Goal: Transaction & Acquisition: Download file/media

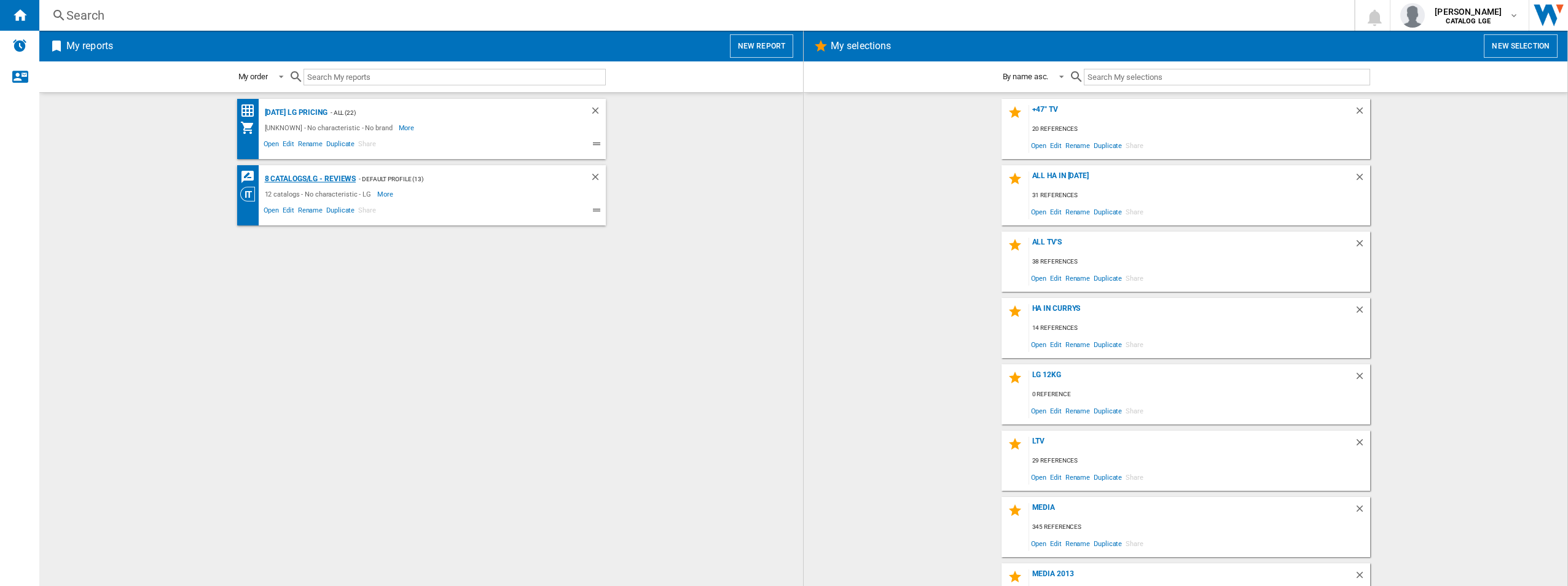
click at [303, 181] on div "8 catalogs/LG - Reviews" at bounding box center [309, 179] width 95 height 15
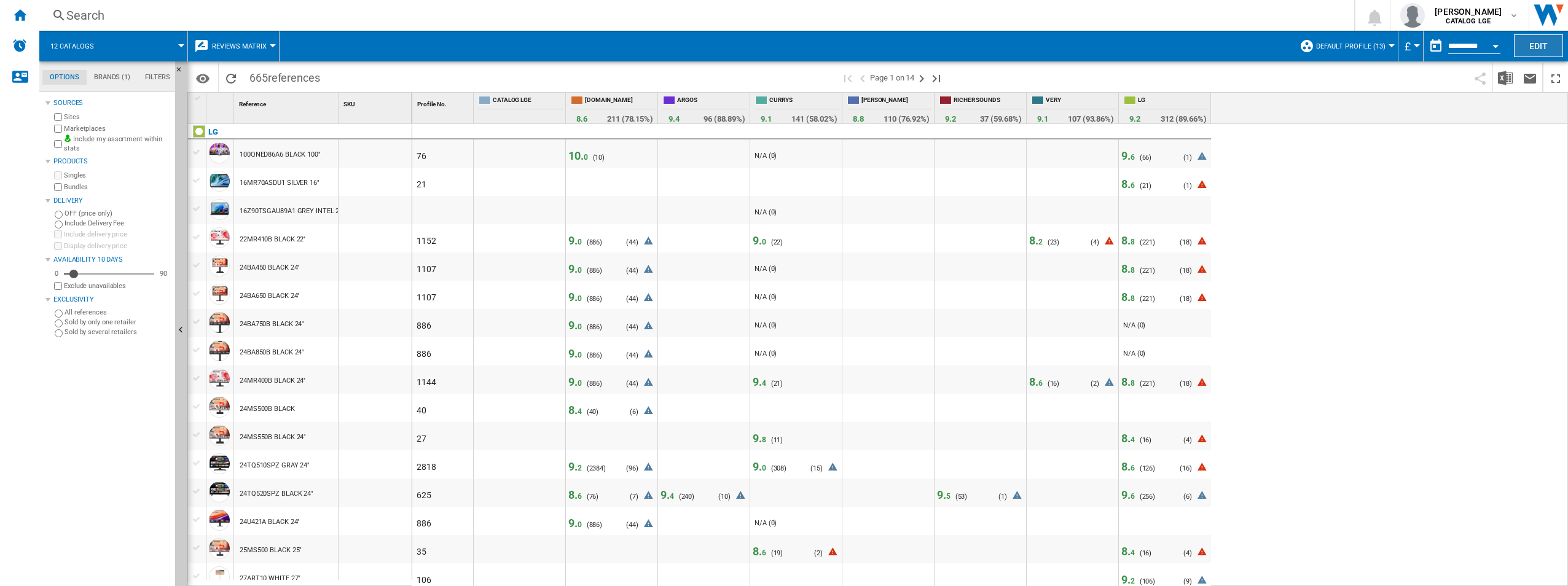
click at [1543, 55] on button "Edit" at bounding box center [1538, 45] width 49 height 23
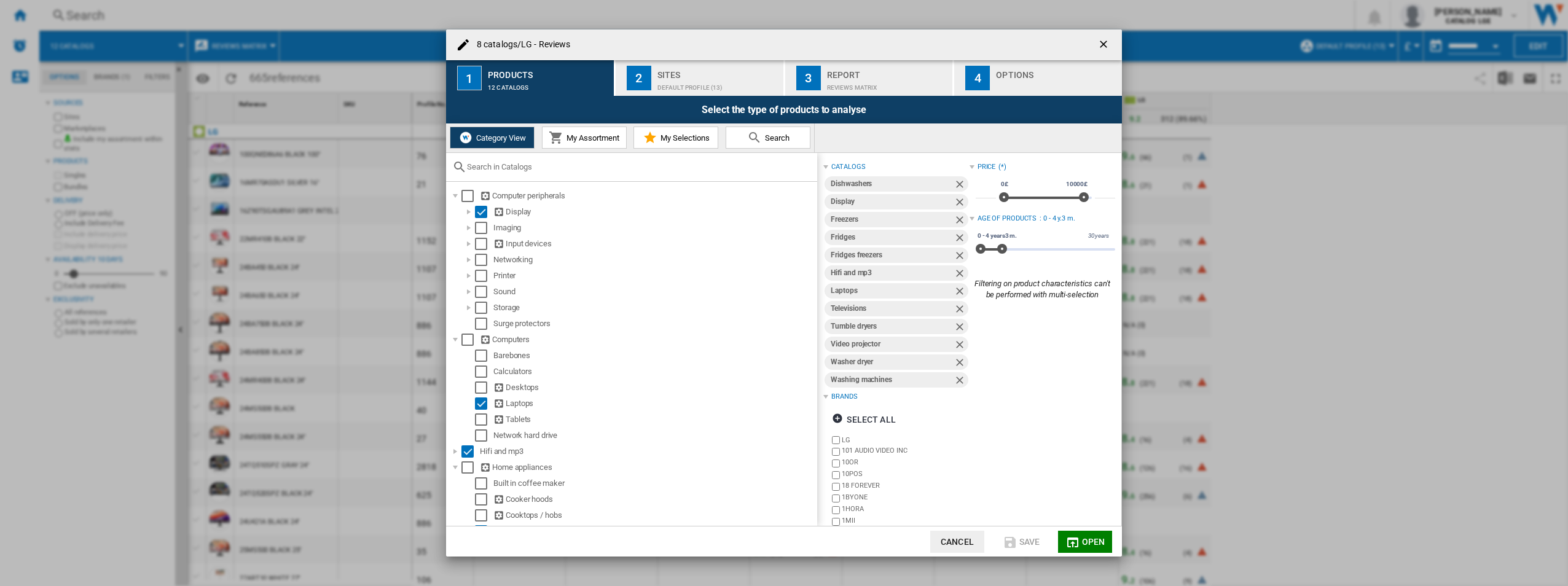
click at [542, 166] on input "text" at bounding box center [638, 166] width 344 height 9
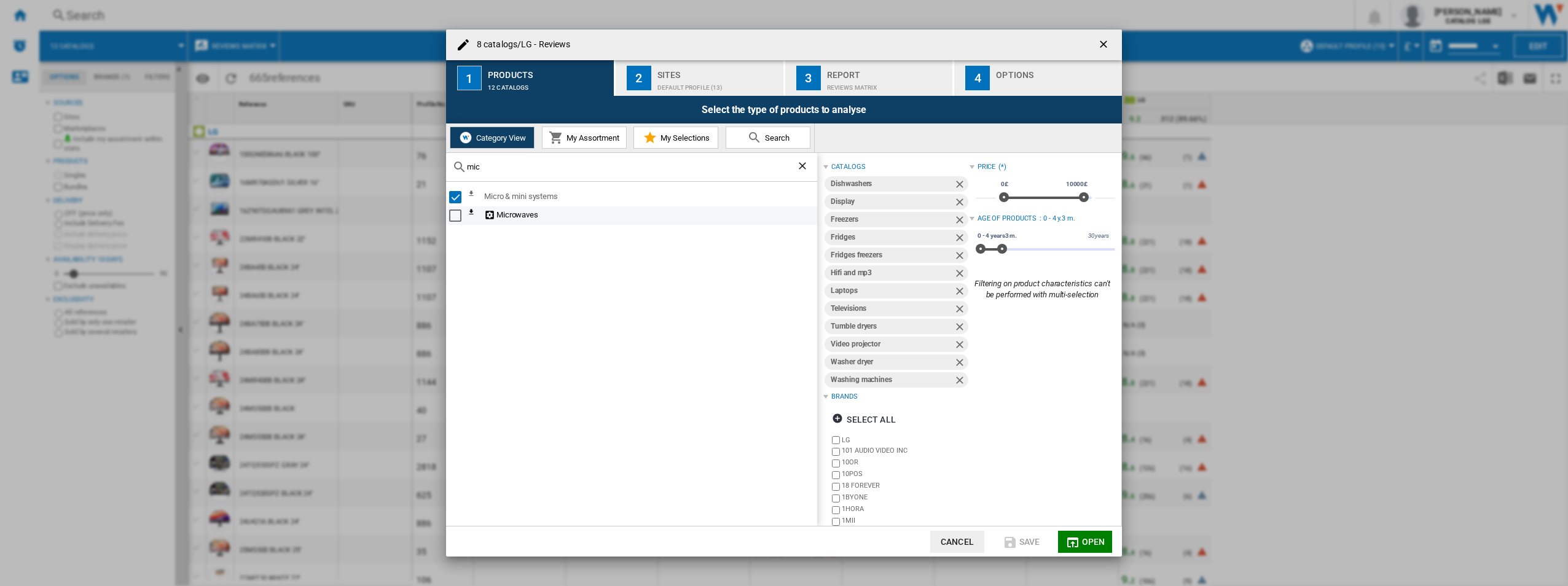
type input "mic"
click at [457, 215] on div "Select" at bounding box center [455, 215] width 12 height 12
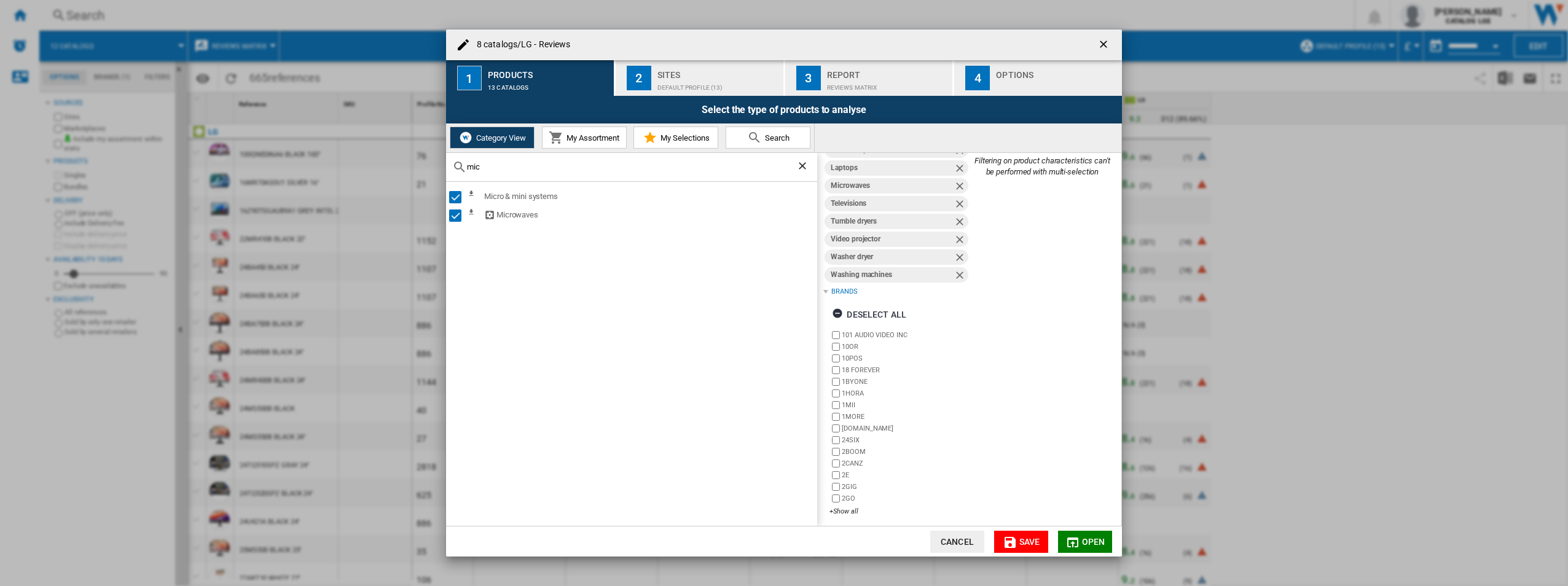
scroll to position [127, 0]
click at [879, 307] on div "Deselect all" at bounding box center [869, 310] width 74 height 22
click at [846, 504] on div "+Show all" at bounding box center [899, 506] width 139 height 9
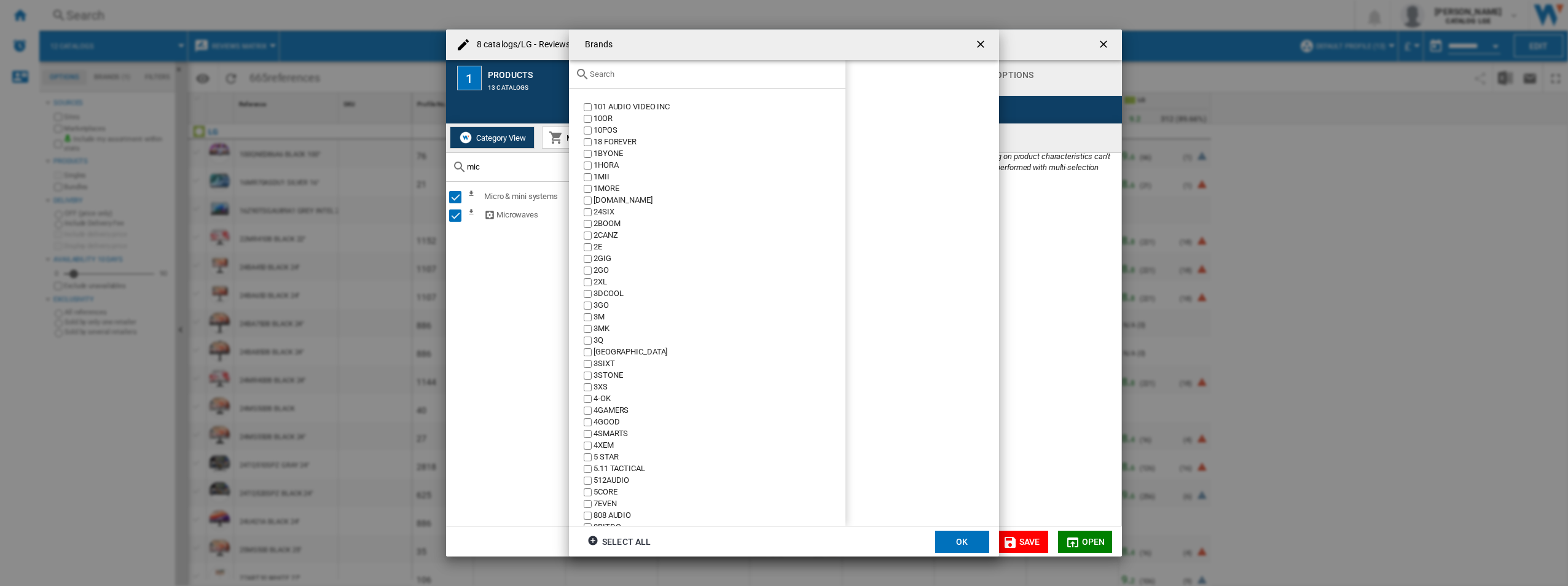
click at [656, 80] on div at bounding box center [707, 75] width 277 height 29
click at [608, 78] on input "text" at bounding box center [714, 73] width 249 height 9
click at [584, 74] on md-icon at bounding box center [582, 74] width 14 height 14
click at [588, 49] on h4 "Brands" at bounding box center [596, 45] width 34 height 12
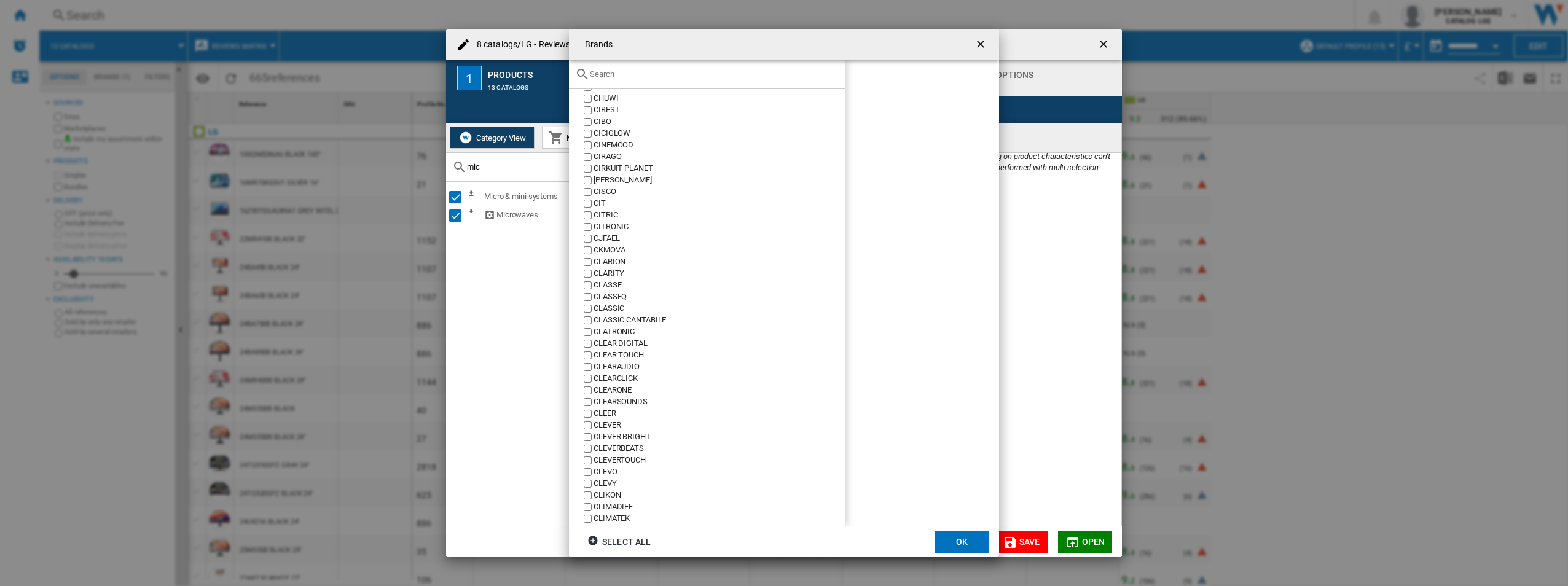
click at [597, 79] on input "text" at bounding box center [714, 73] width 249 height 9
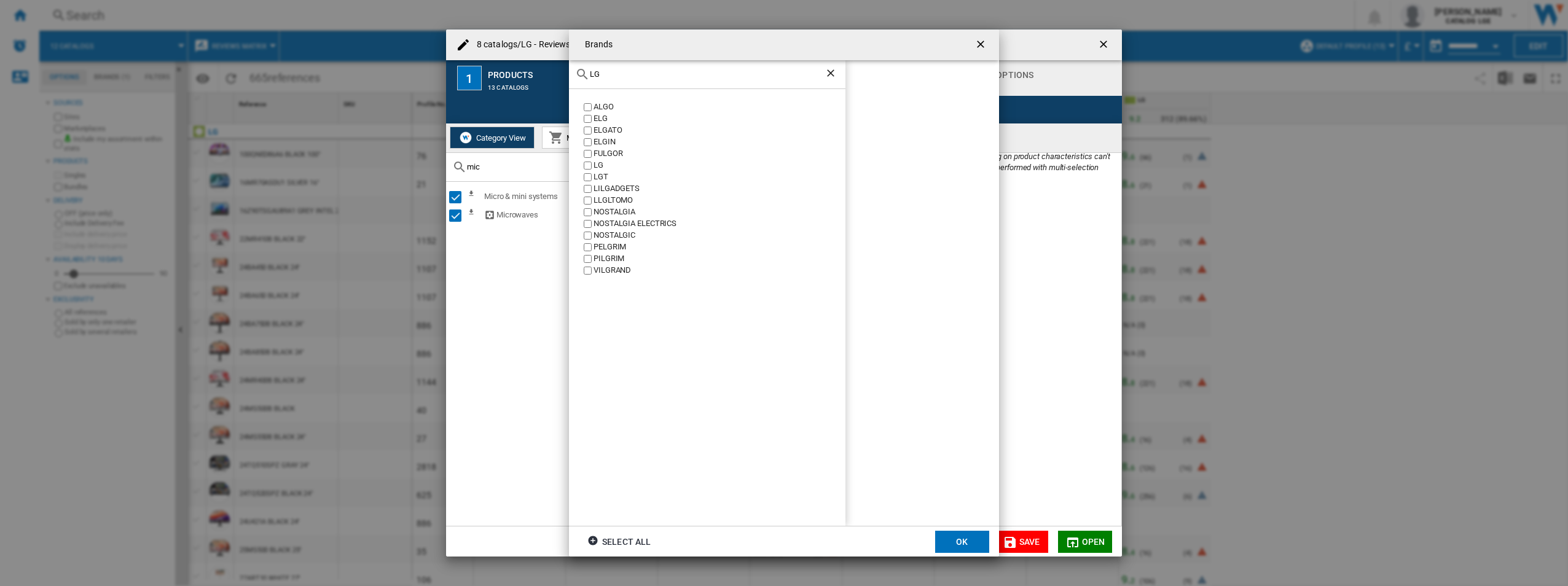
scroll to position [0, 0]
type input "LG"
click at [960, 539] on button "OK" at bounding box center [962, 541] width 54 height 22
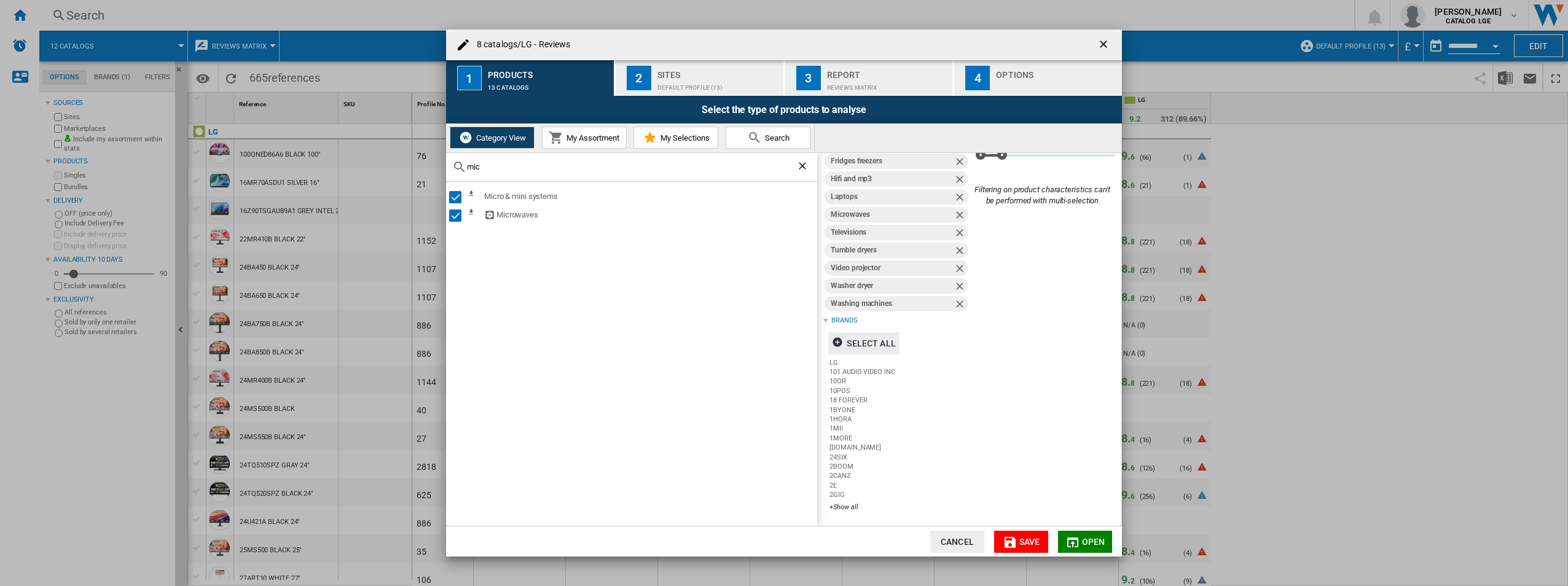
scroll to position [127, 0]
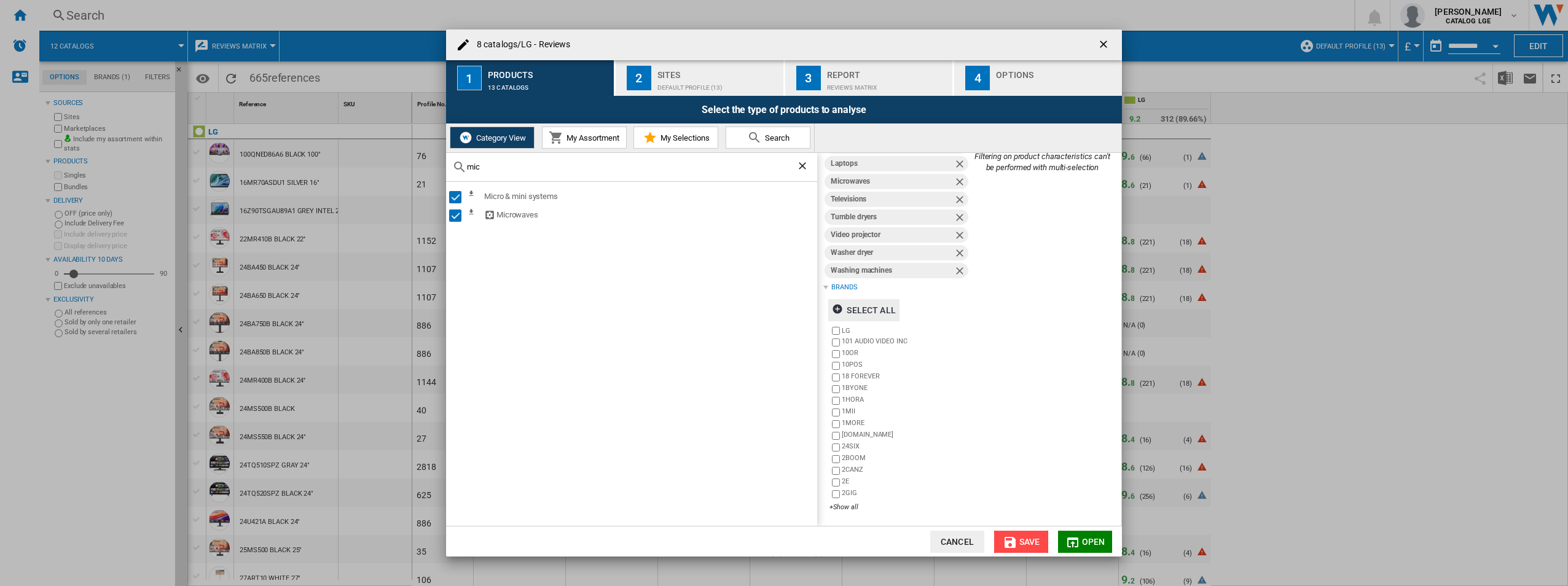
click at [1031, 540] on span "Save" at bounding box center [1030, 541] width 21 height 10
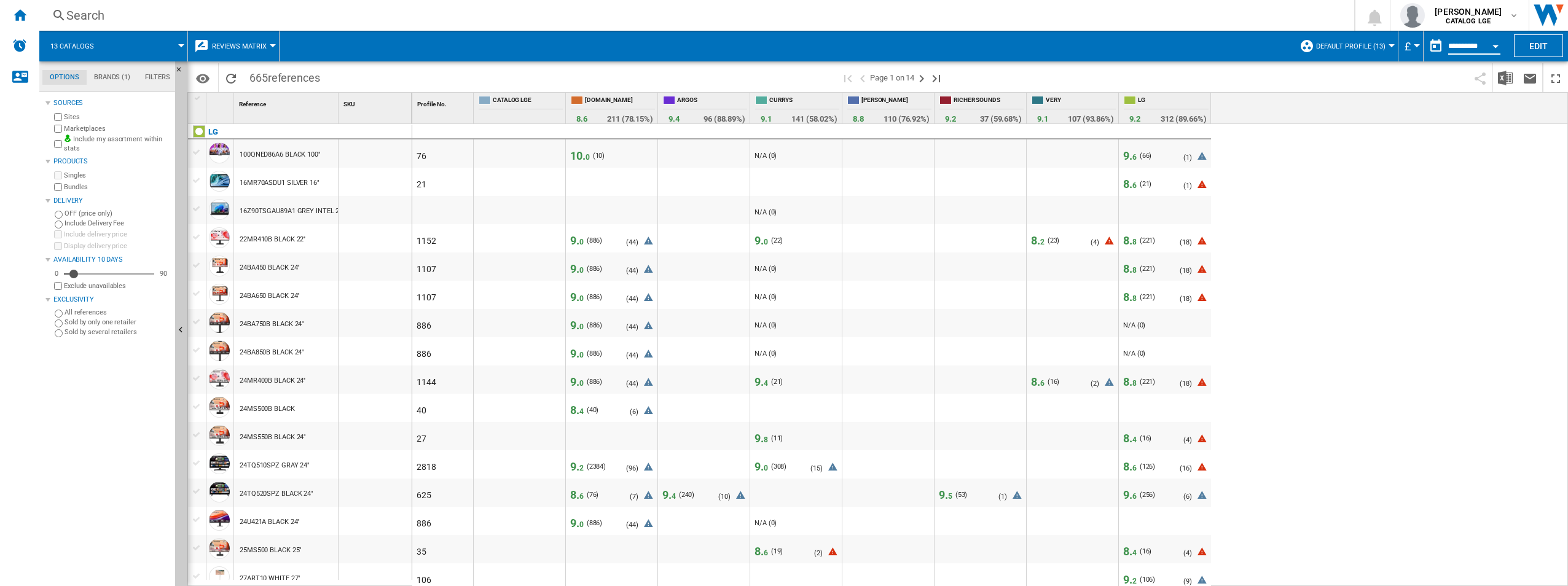
click at [1466, 52] on input "**********" at bounding box center [1475, 48] width 52 height 11
click at [1499, 48] on button "Open calendar" at bounding box center [1495, 44] width 22 height 22
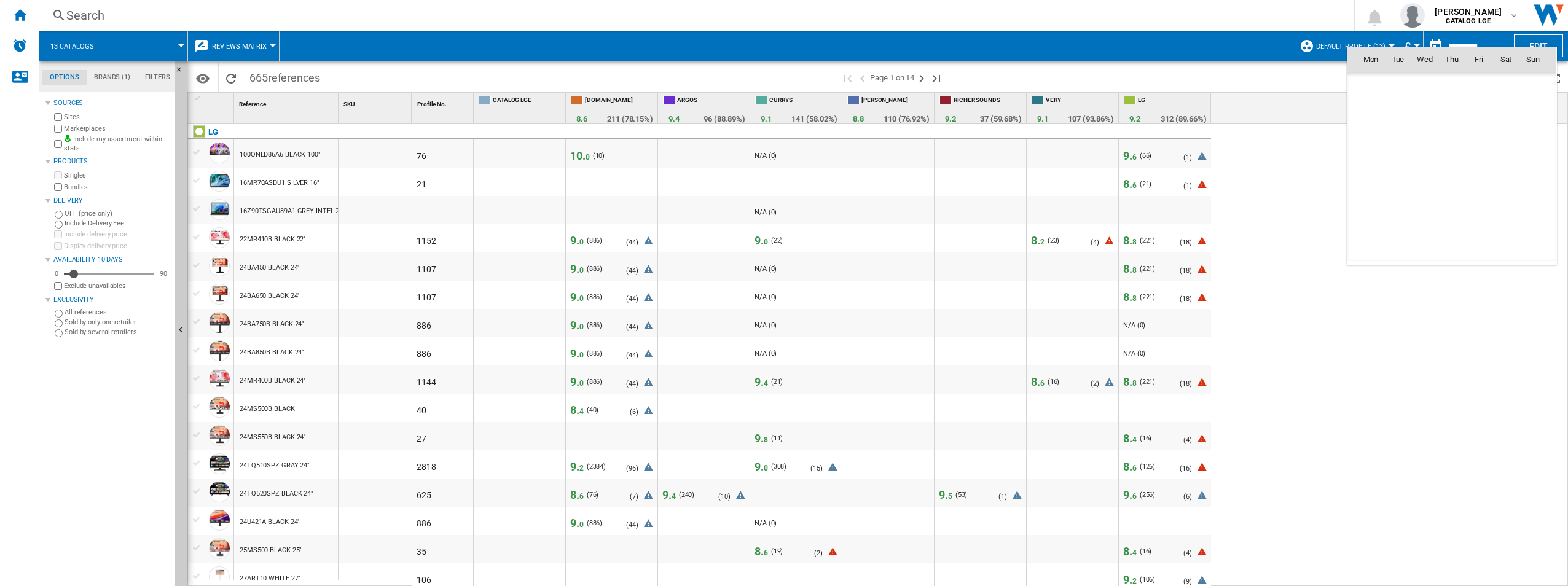
scroll to position [5859, 0]
click at [1455, 142] on span "11" at bounding box center [1452, 140] width 25 height 25
type input "**********"
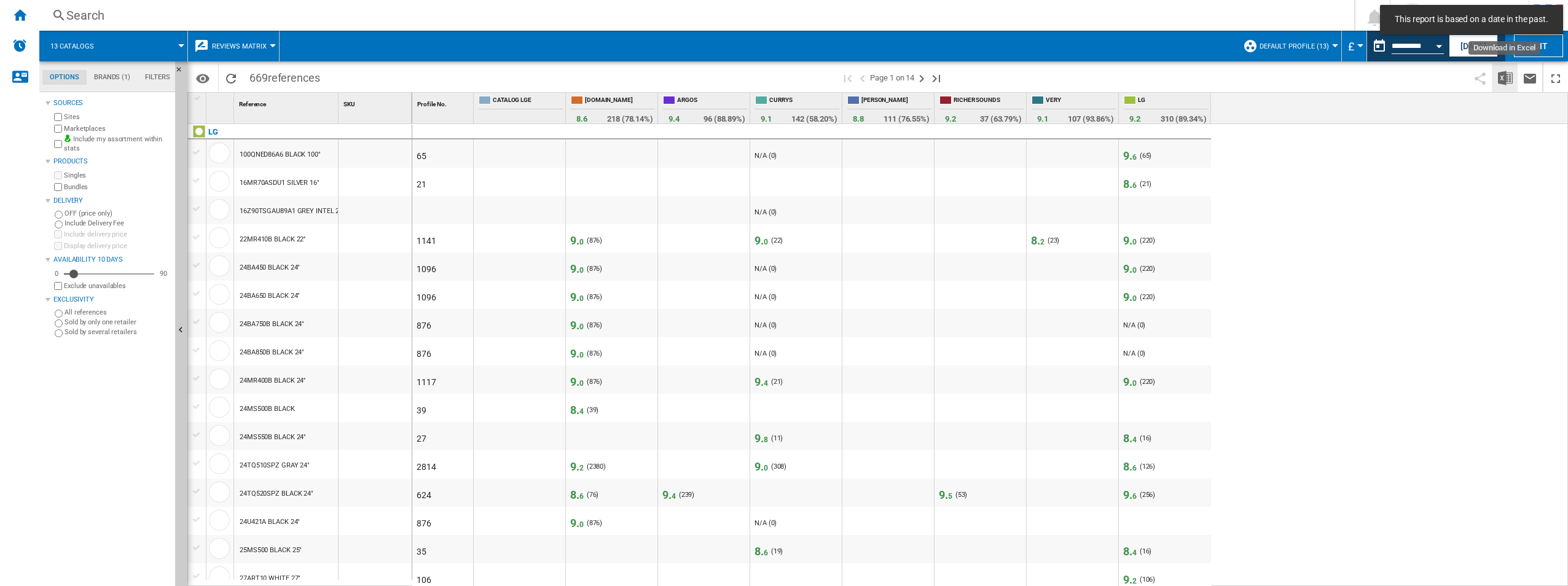
click at [1508, 80] on img "Download in Excel" at bounding box center [1505, 78] width 14 height 14
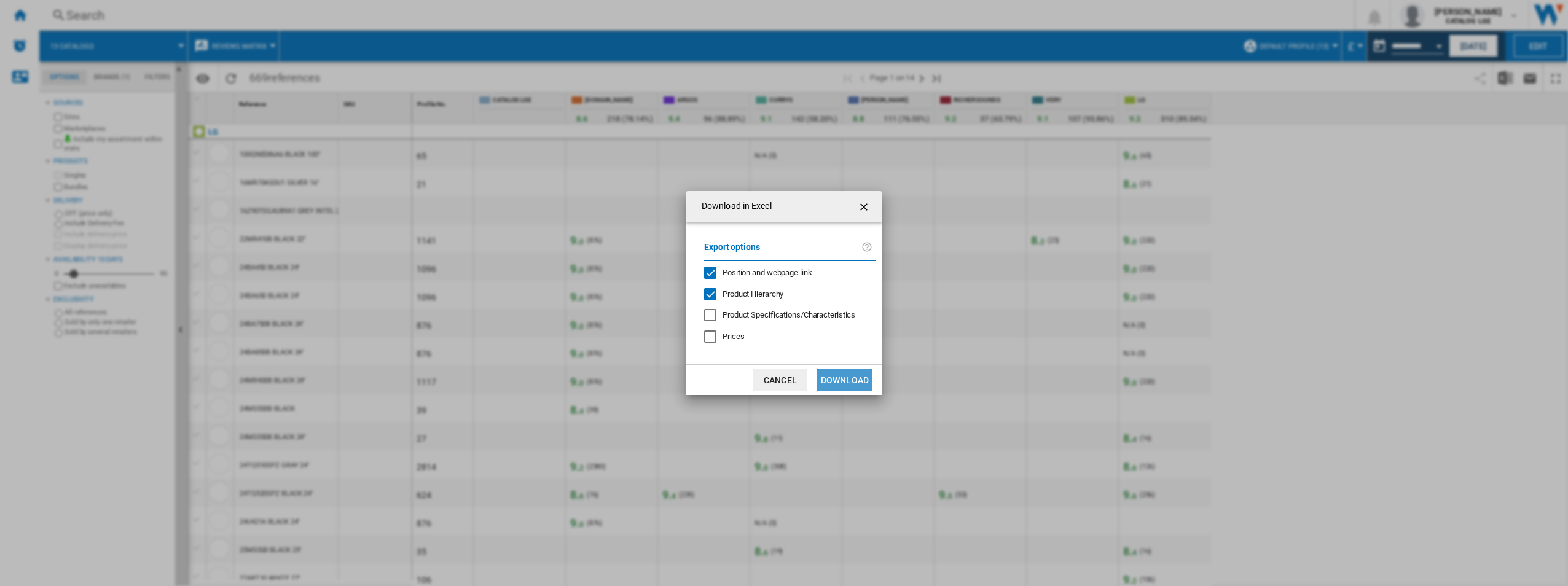
click at [844, 375] on button "Download" at bounding box center [844, 380] width 56 height 22
